Goal: Task Accomplishment & Management: Manage account settings

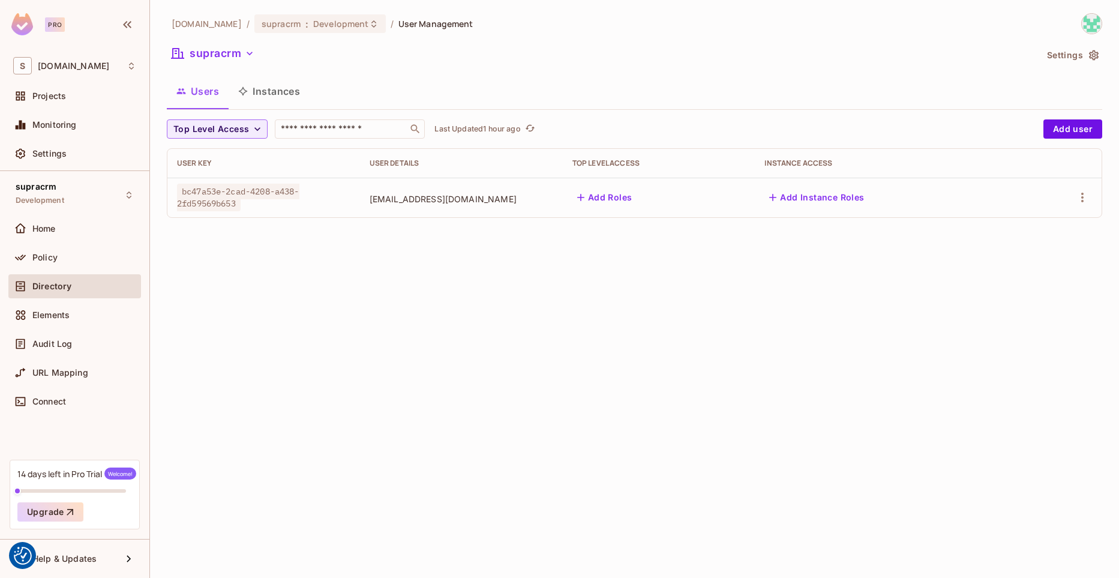
click at [300, 190] on span "bc47a53e-2cad-4208-a438-2fd59569b653" at bounding box center [238, 198] width 122 height 28
drag, startPoint x: 365, startPoint y: 190, endPoint x: 202, endPoint y: 199, distance: 163.5
click at [202, 199] on span "bc47a53e-2cad-4208-a438-2fd59569b653" at bounding box center [238, 198] width 122 height 28
drag, startPoint x: 202, startPoint y: 199, endPoint x: 375, endPoint y: 196, distance: 173.5
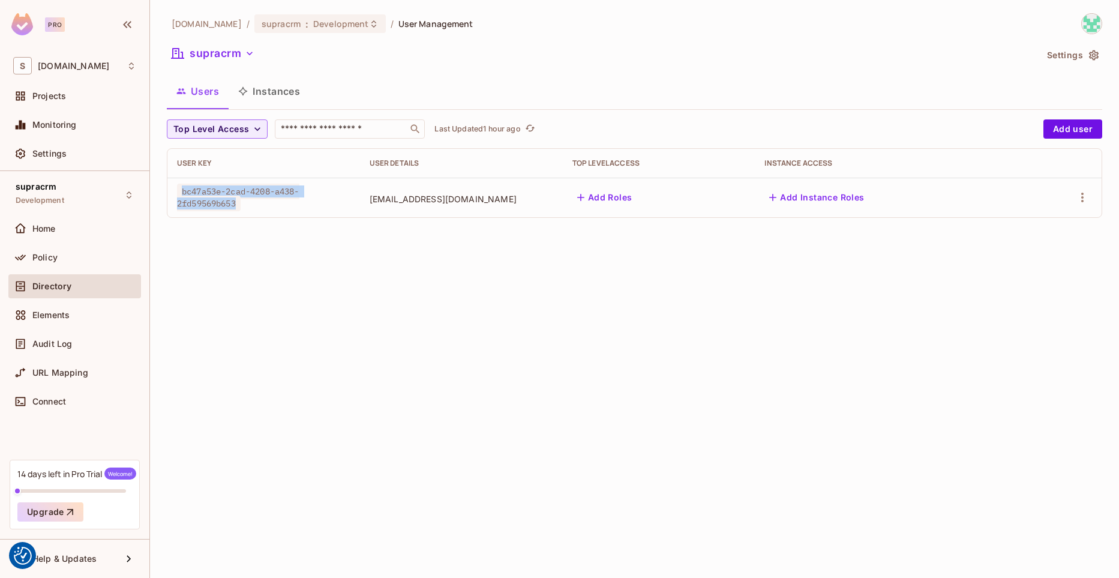
click at [351, 196] on div "bc47a53e-2cad-4208-a438-2fd59569b653" at bounding box center [263, 197] width 173 height 24
click at [637, 203] on button "Add Roles" at bounding box center [605, 197] width 65 height 19
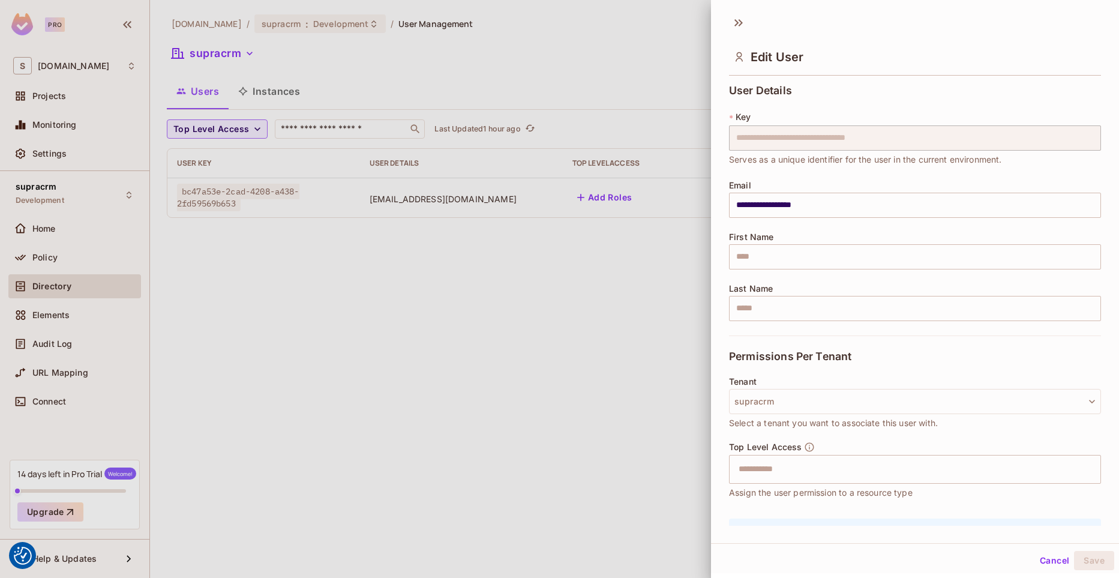
click at [574, 43] on div at bounding box center [559, 289] width 1119 height 578
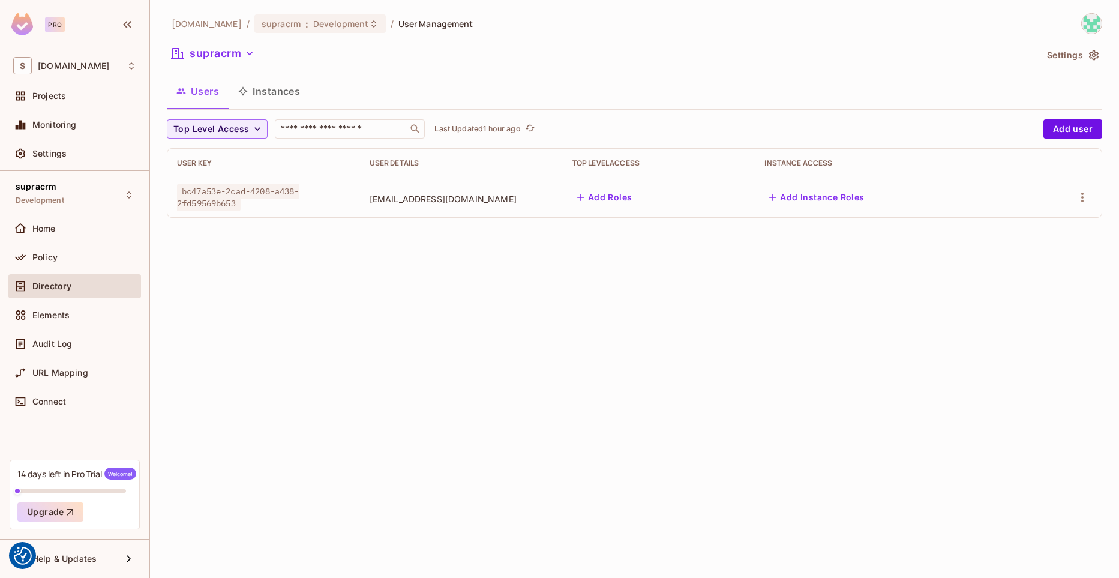
click at [685, 202] on div "Add Roles" at bounding box center [659, 197] width 173 height 19
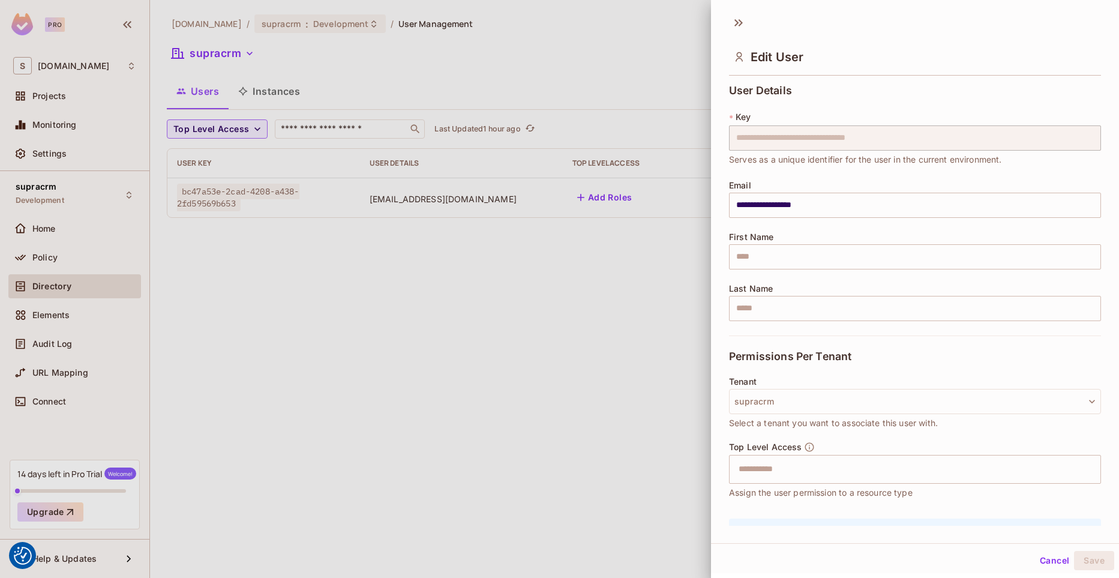
click at [644, 199] on div at bounding box center [559, 289] width 1119 height 578
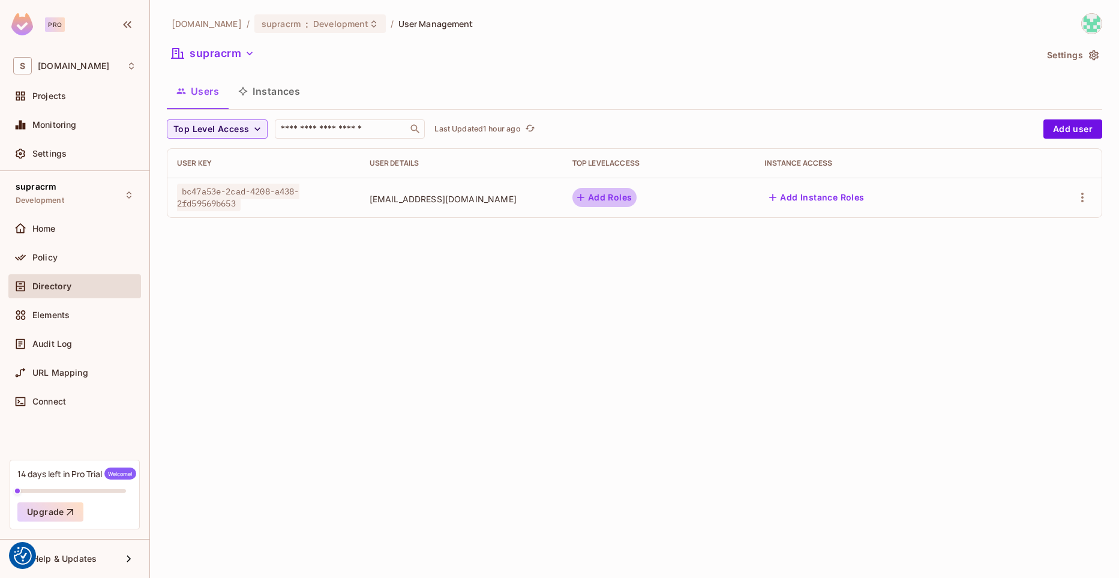
click at [637, 199] on button "Add Roles" at bounding box center [605, 197] width 65 height 19
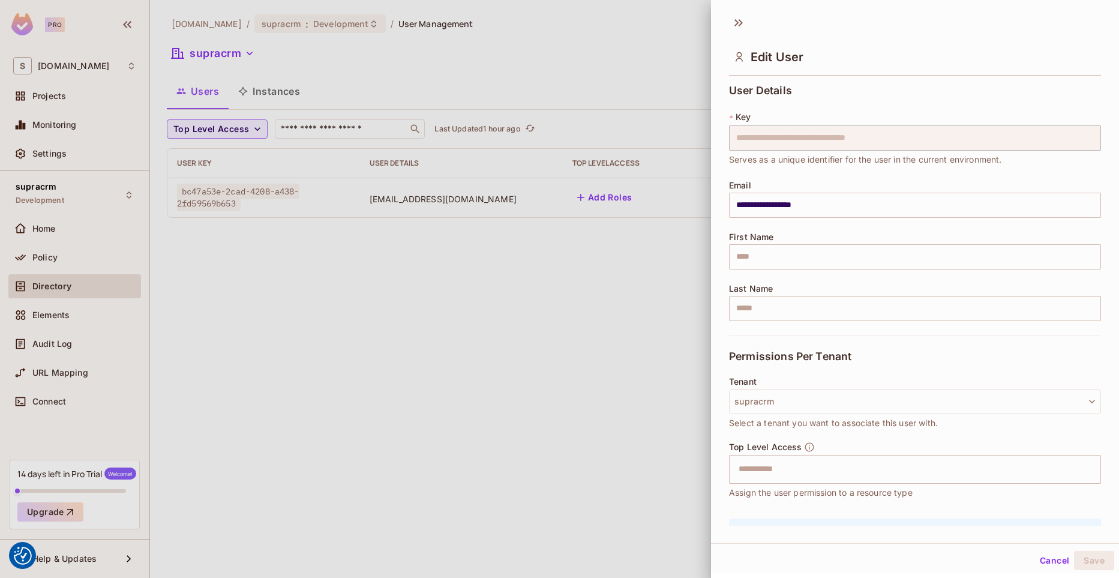
click at [651, 196] on div at bounding box center [559, 289] width 1119 height 578
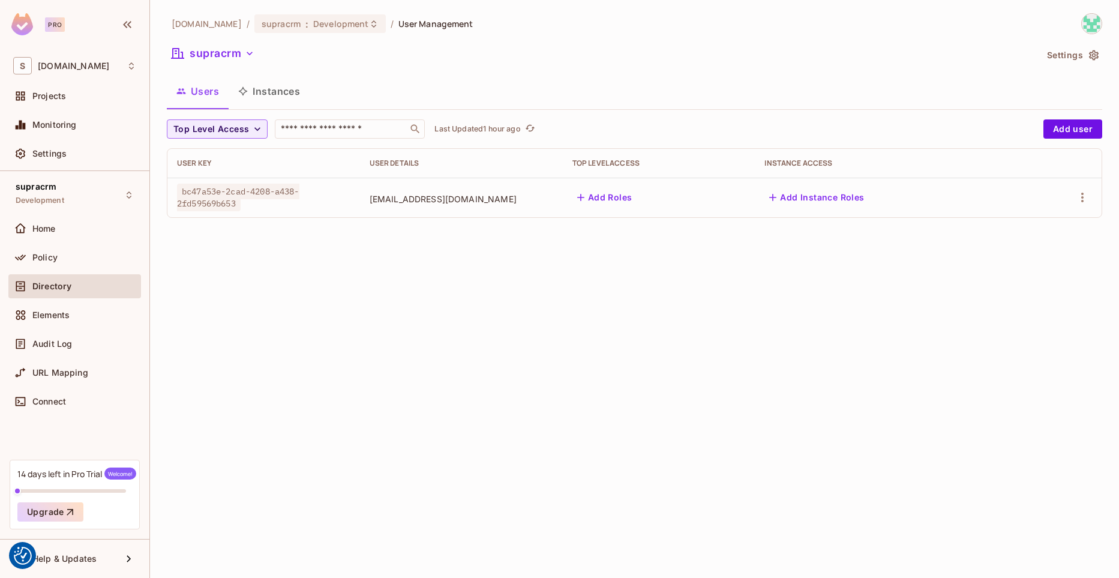
click at [637, 201] on button "Add Roles" at bounding box center [605, 197] width 65 height 19
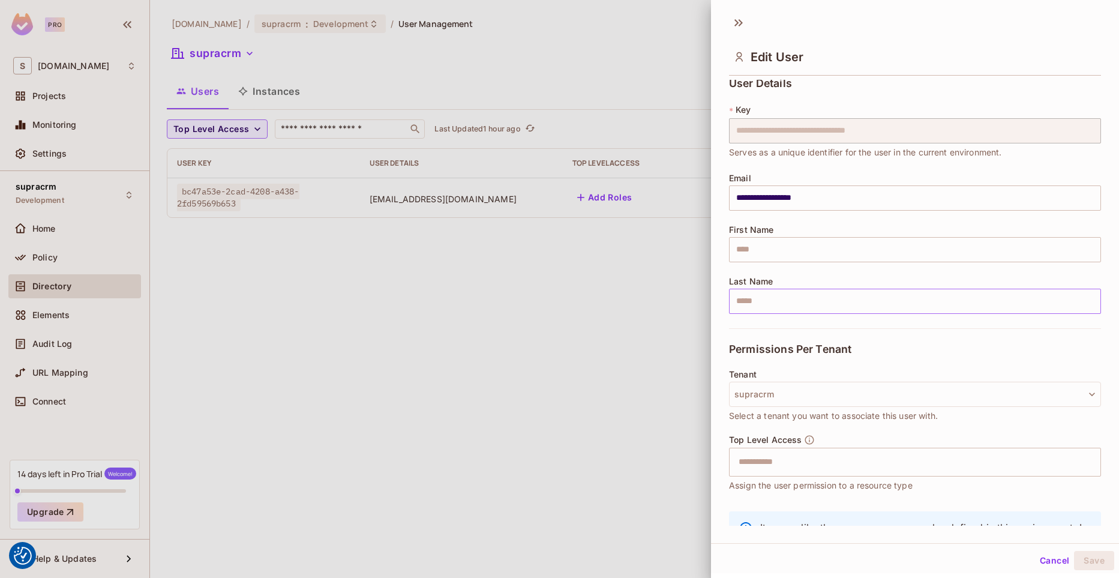
scroll to position [71, 0]
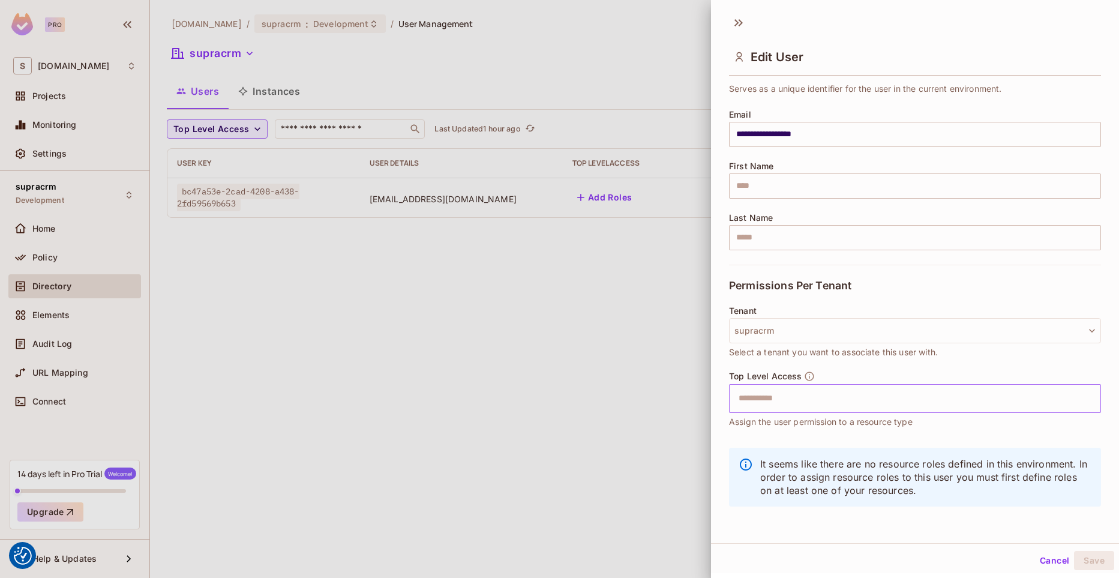
click at [793, 396] on input "text" at bounding box center [905, 399] width 346 height 24
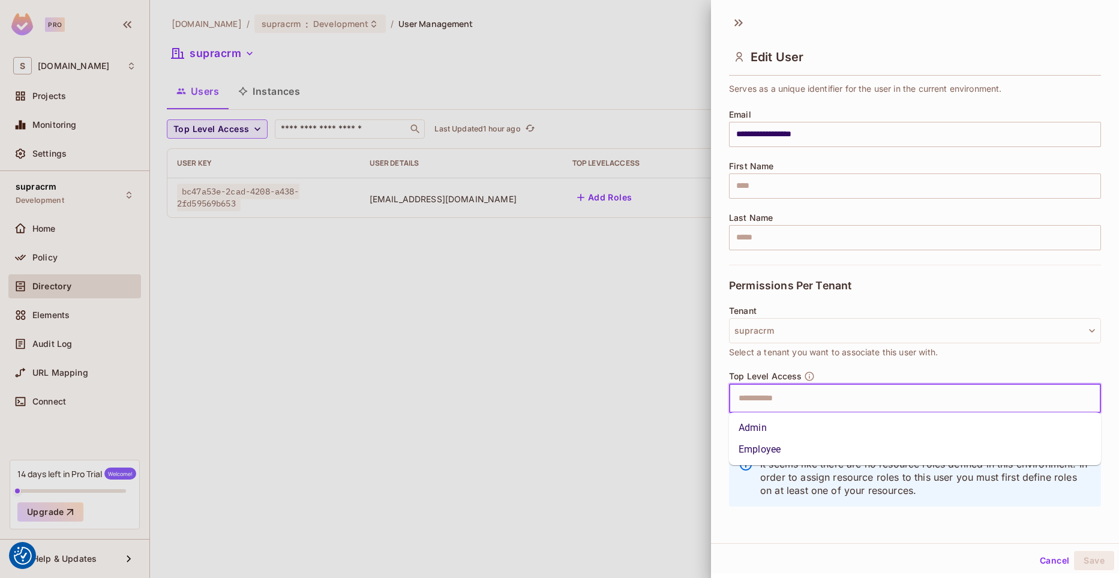
click at [762, 426] on li "Admin" at bounding box center [915, 428] width 372 height 22
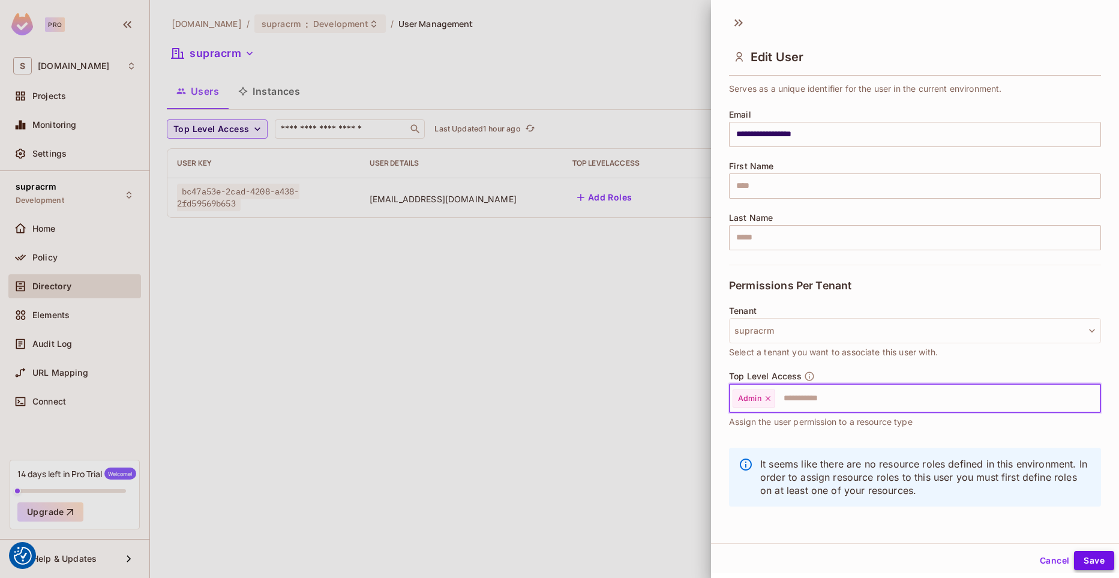
click at [1090, 556] on button "Save" at bounding box center [1094, 560] width 40 height 19
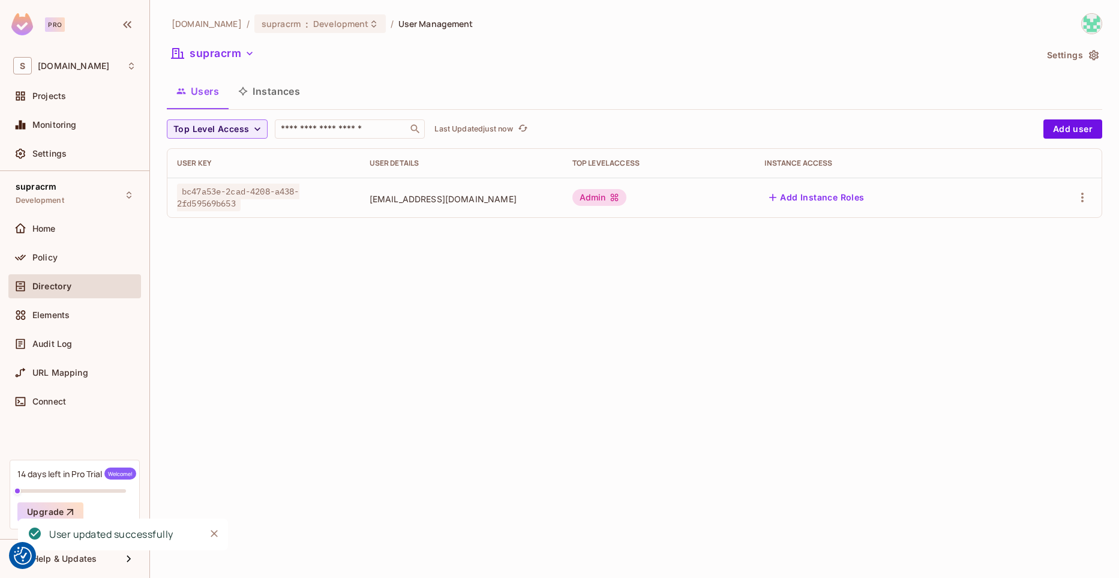
click at [507, 266] on div "[DOMAIN_NAME] / supracrm : Development / User Management supracrm Settings User…" at bounding box center [634, 289] width 969 height 578
click at [216, 532] on icon "Close" at bounding box center [214, 533] width 7 height 7
click at [24, 28] on img at bounding box center [22, 24] width 22 height 22
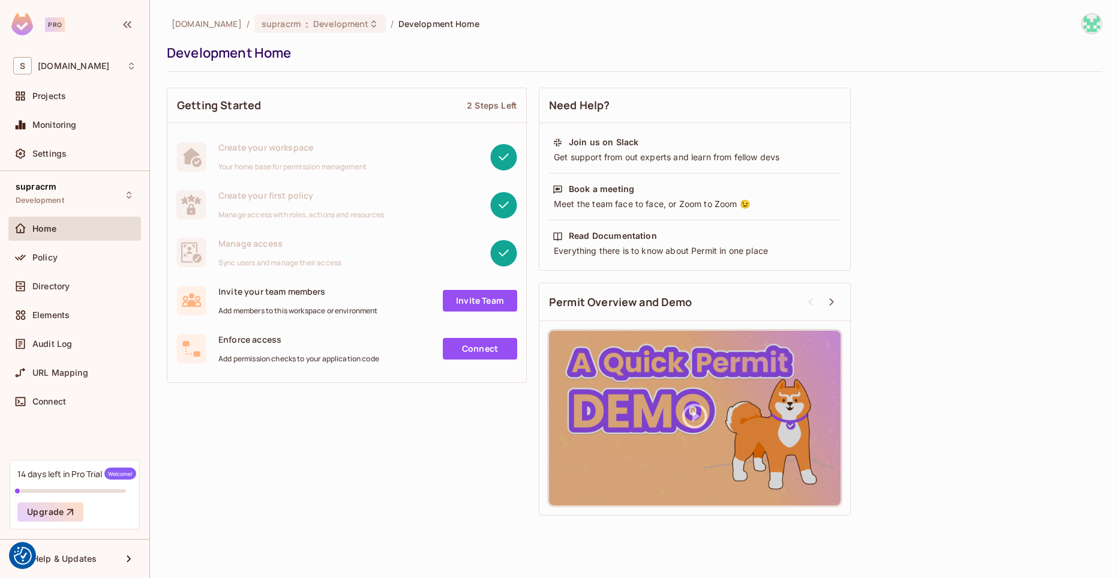
click at [459, 303] on link "Invite Team" at bounding box center [480, 301] width 74 height 22
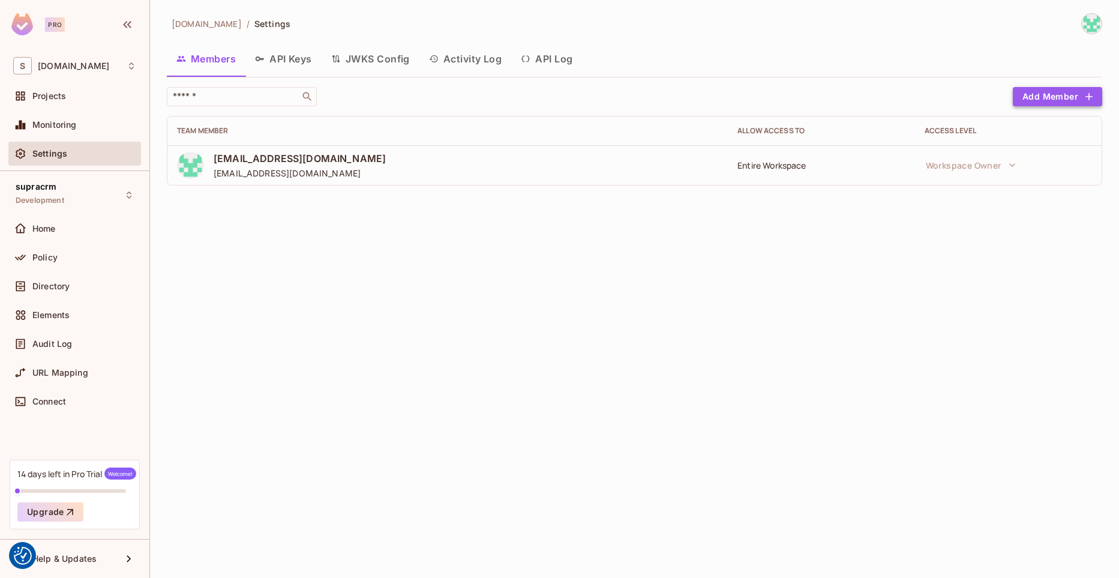
click at [1048, 96] on button "Add Member" at bounding box center [1057, 96] width 89 height 19
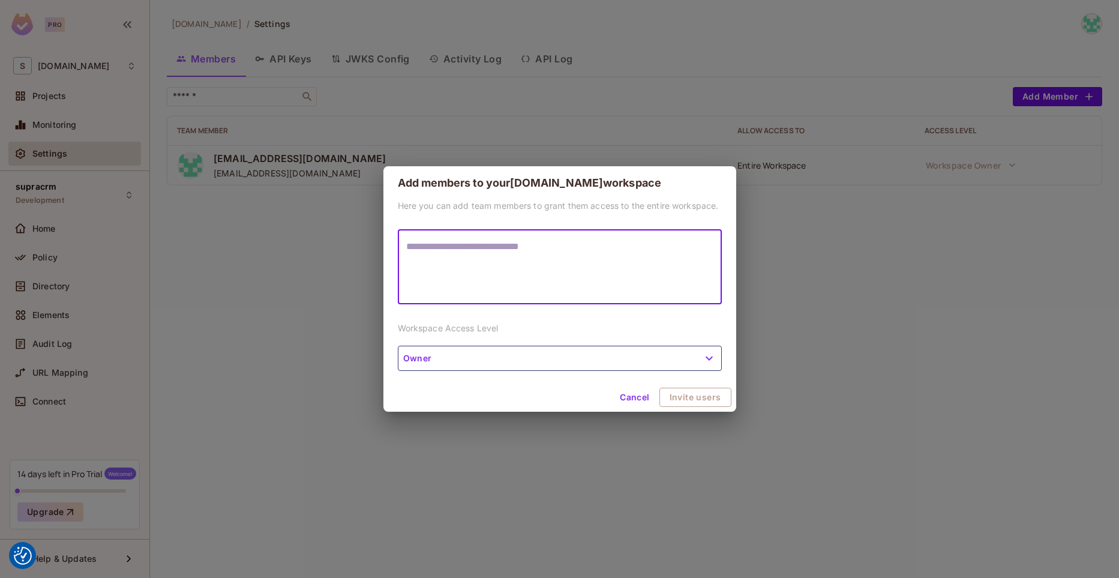
click at [458, 242] on textarea at bounding box center [559, 266] width 307 height 55
type textarea "**********"
click at [726, 394] on button "Invite users" at bounding box center [696, 397] width 71 height 19
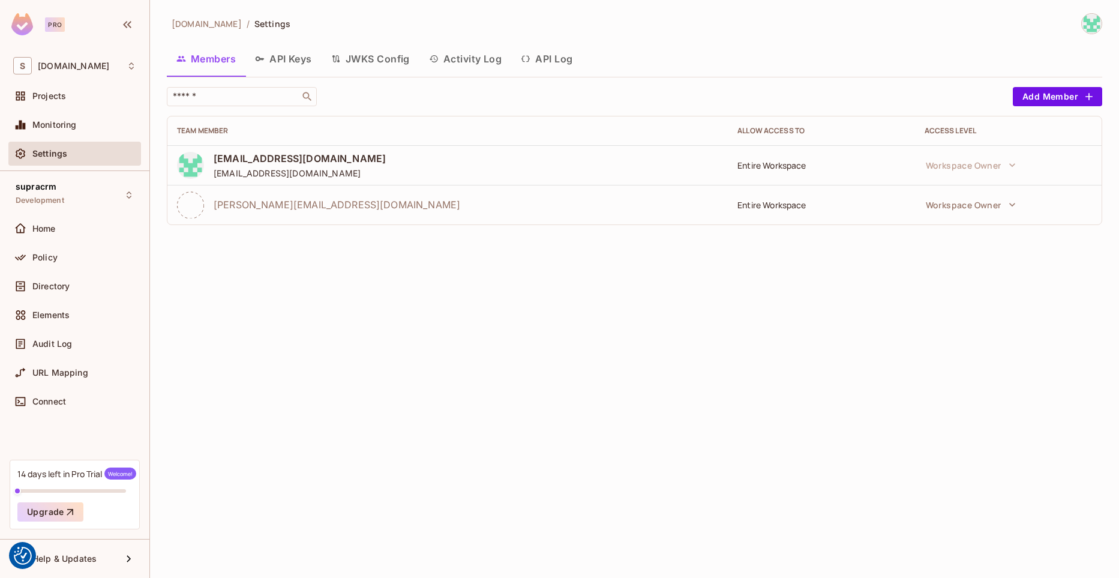
click at [391, 59] on button "JWKS Config" at bounding box center [371, 59] width 98 height 30
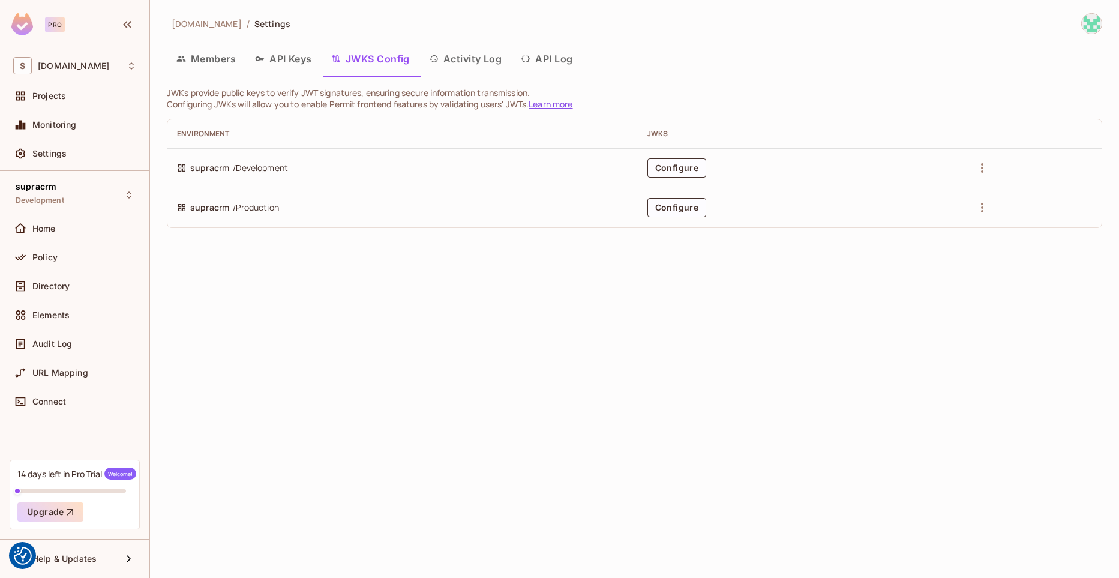
click at [218, 58] on button "Members" at bounding box center [206, 59] width 79 height 30
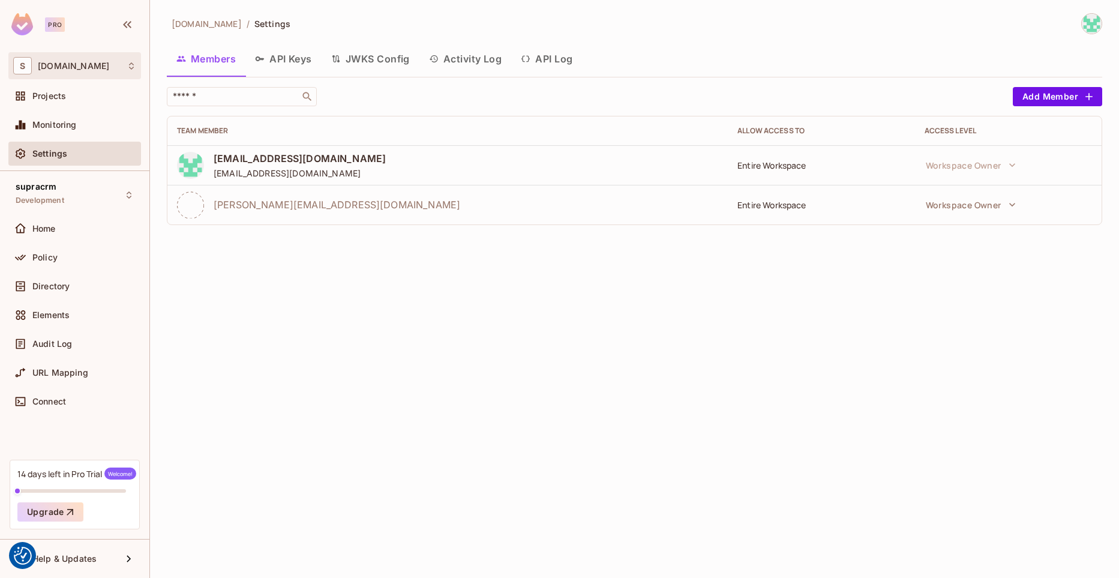
click at [68, 61] on div "S [DOMAIN_NAME]" at bounding box center [74, 65] width 123 height 17
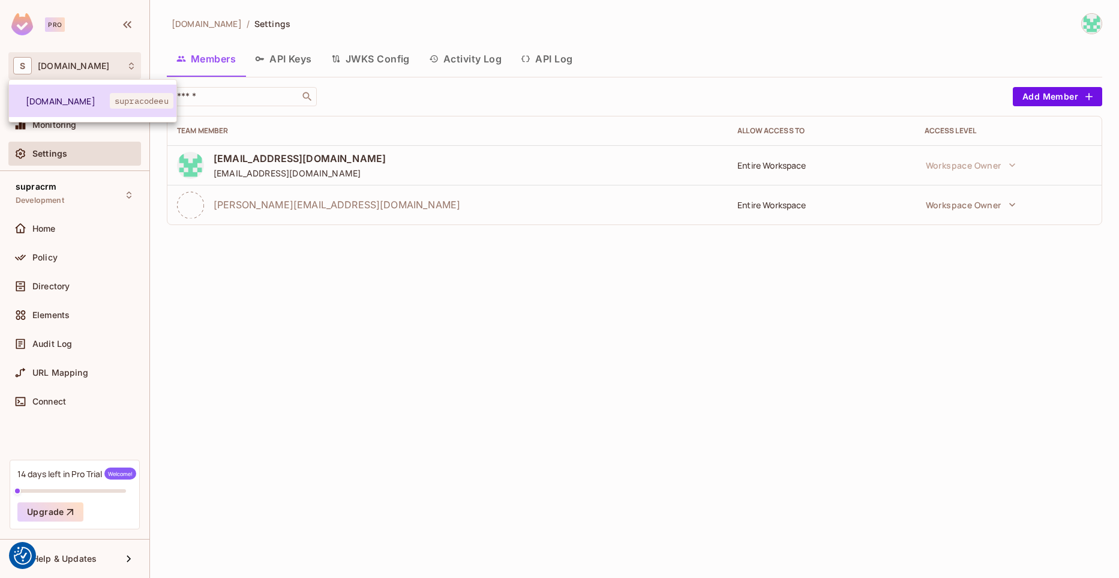
click at [58, 103] on span "[DOMAIN_NAME]" at bounding box center [68, 100] width 84 height 11
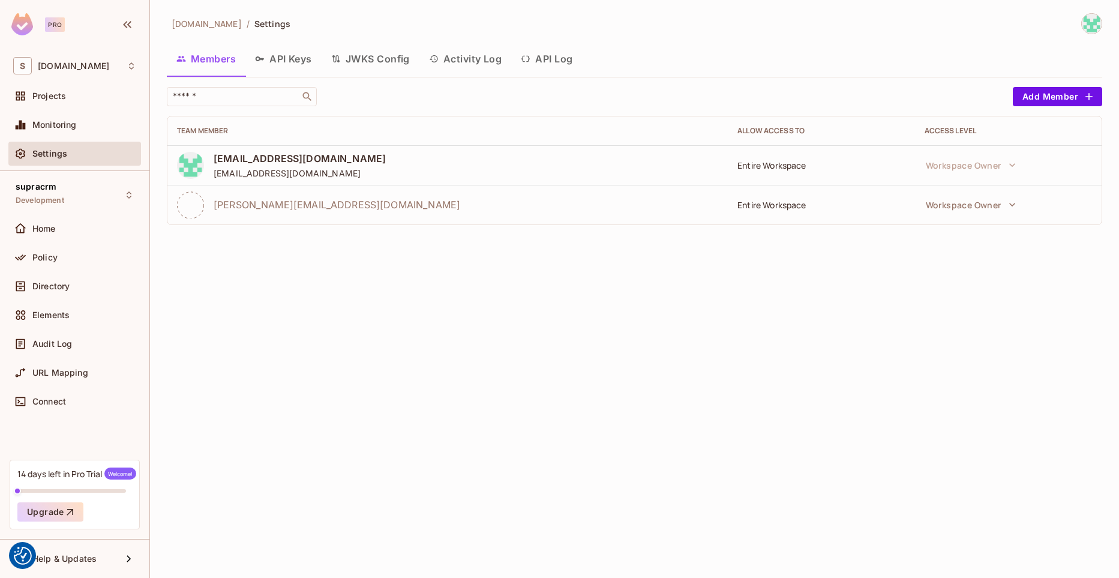
click at [53, 15] on div "Pro" at bounding box center [43, 24] width 65 height 22
click at [55, 16] on div "Pro" at bounding box center [43, 24] width 65 height 22
click at [65, 466] on div "14 days left in Pro Trial Welcome! Upgrade" at bounding box center [75, 495] width 130 height 70
click at [124, 479] on span "Welcome!" at bounding box center [120, 474] width 32 height 12
click at [107, 509] on div "Upgrade" at bounding box center [74, 511] width 115 height 19
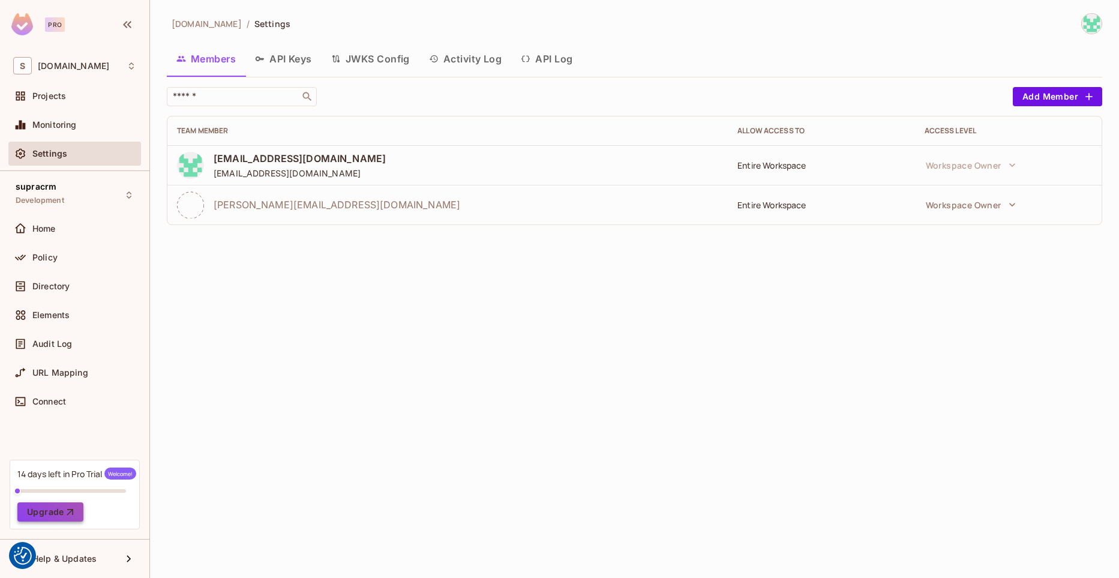
click at [54, 512] on button "Upgrade" at bounding box center [50, 511] width 66 height 19
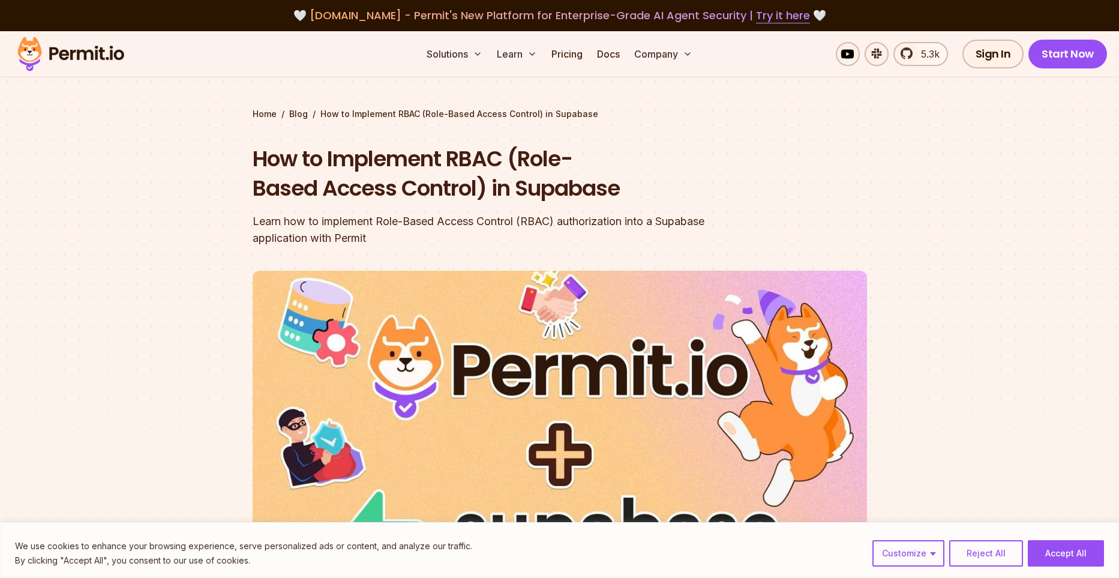
scroll to position [13844, 0]
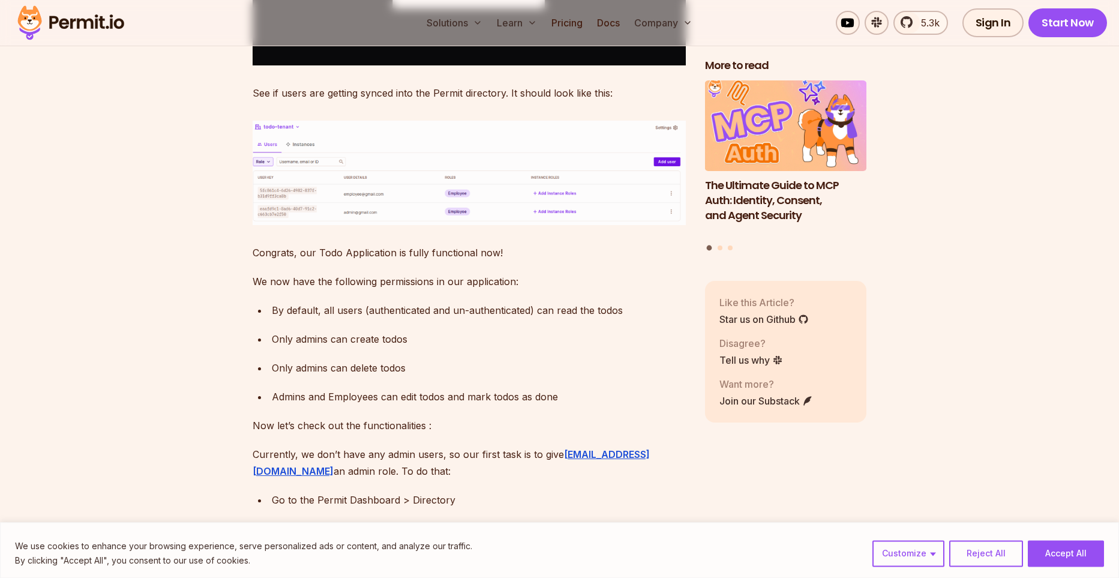
drag, startPoint x: 0, startPoint y: 0, endPoint x: 297, endPoint y: 140, distance: 327.8
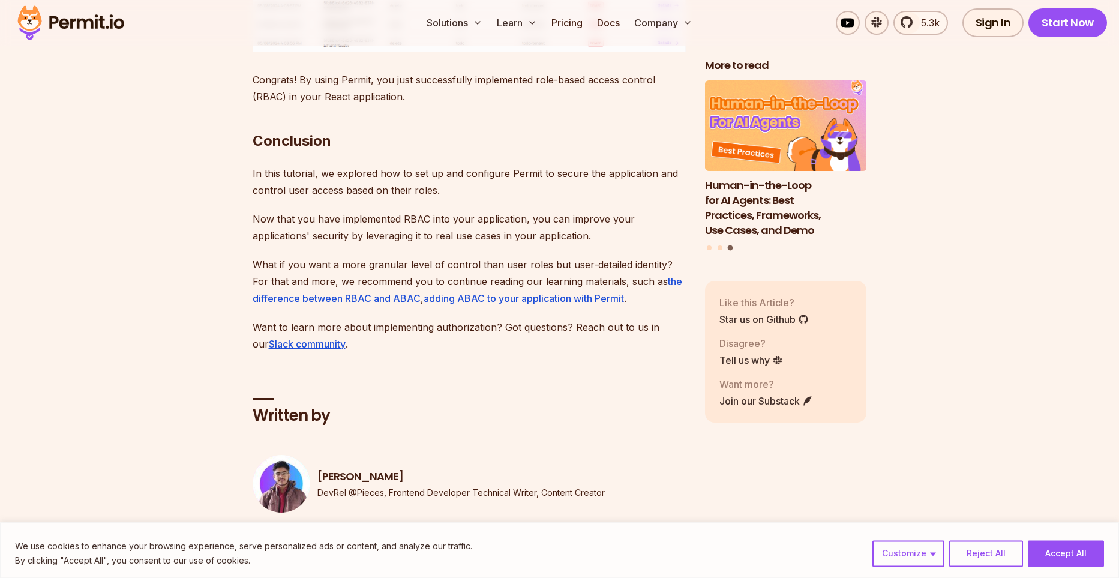
scroll to position [15771, 0]
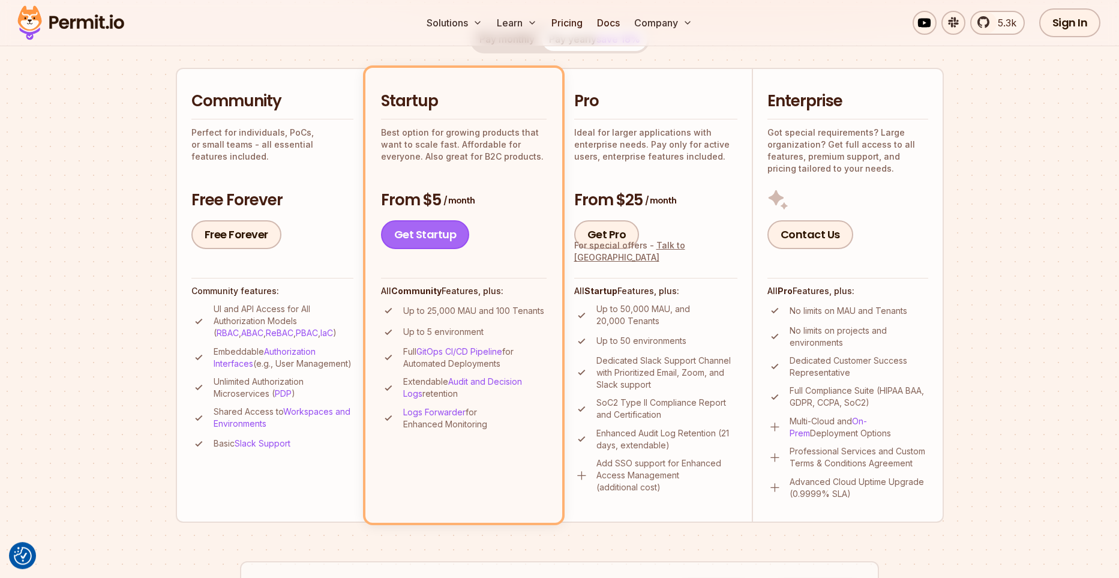
scroll to position [155, 0]
